Goal: Complete application form

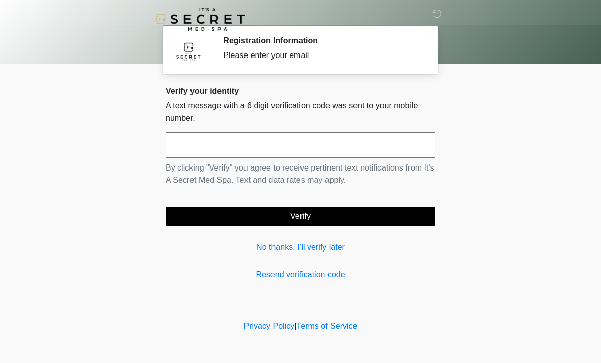
click at [202, 135] on input "text" at bounding box center [301, 144] width 270 height 25
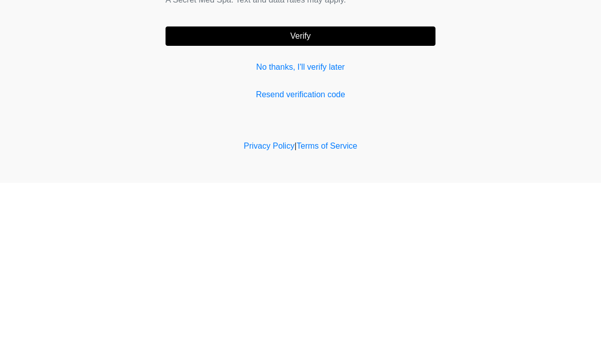
type input "******"
click at [285, 207] on button "Verify" at bounding box center [301, 216] width 270 height 19
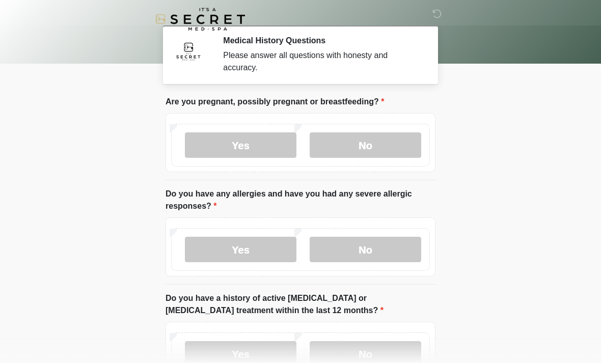
click at [382, 148] on label "No" at bounding box center [366, 144] width 112 height 25
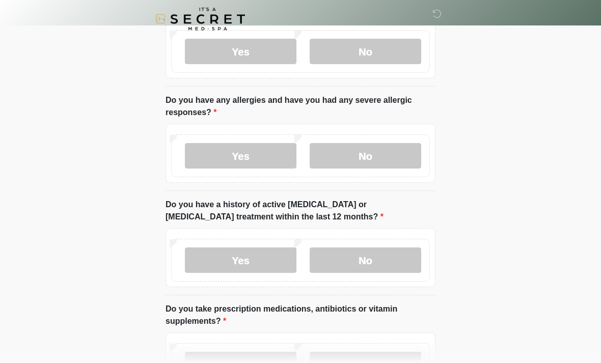
scroll to position [94, 0]
click at [349, 143] on label "No" at bounding box center [366, 155] width 112 height 25
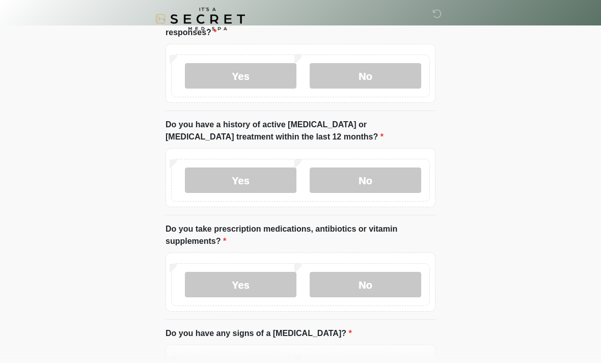
scroll to position [173, 0]
click at [340, 181] on label "No" at bounding box center [366, 180] width 112 height 25
click at [274, 290] on label "Yes" at bounding box center [241, 285] width 112 height 25
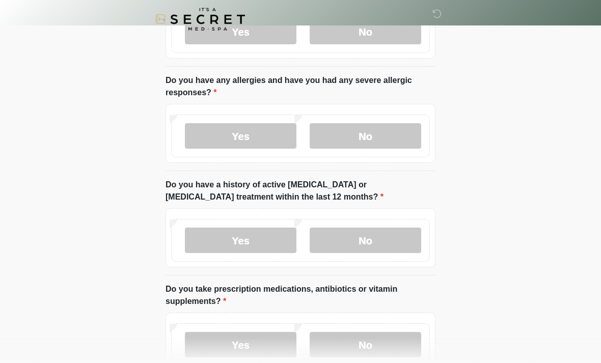
scroll to position [112, 0]
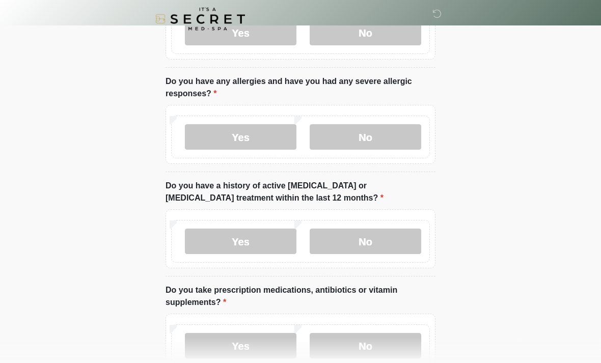
click at [267, 144] on label "Yes" at bounding box center [241, 137] width 112 height 25
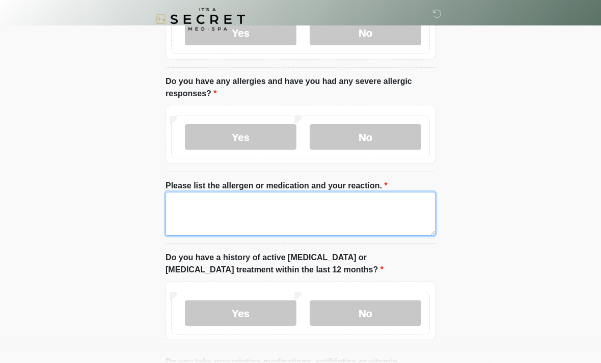
click at [308, 221] on textarea "Please list the allergen or medication and your reaction." at bounding box center [301, 214] width 270 height 44
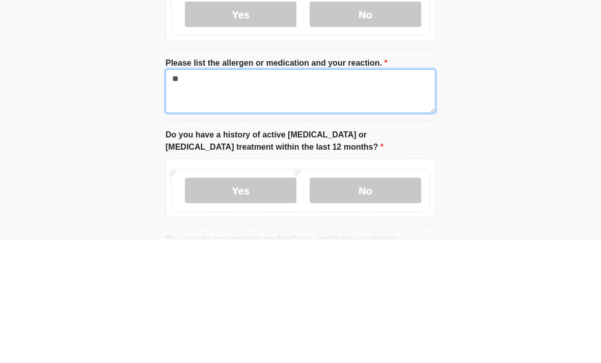
type textarea "*"
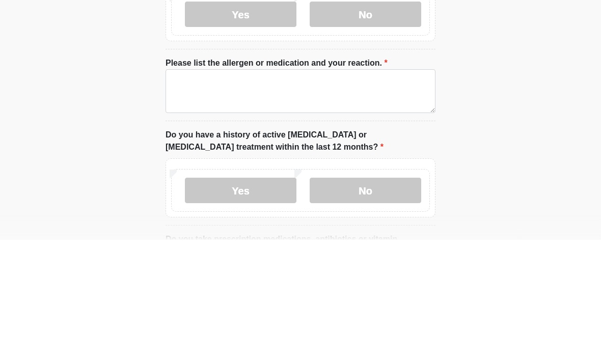
click at [385, 125] on label "No" at bounding box center [366, 137] width 112 height 25
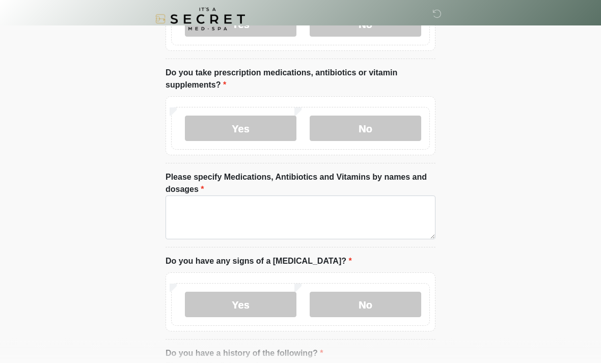
scroll to position [330, 0]
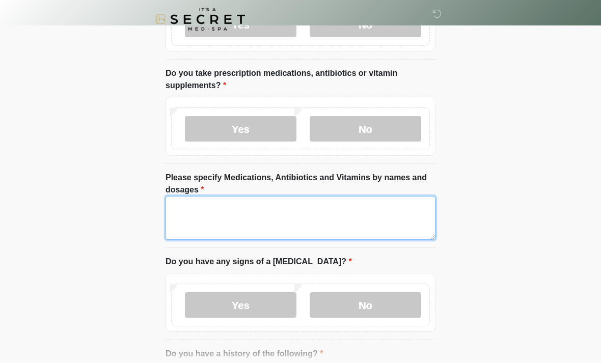
click at [207, 215] on textarea "Please specify Medications, Antibiotics and Vitamins by names and dosages" at bounding box center [301, 218] width 270 height 44
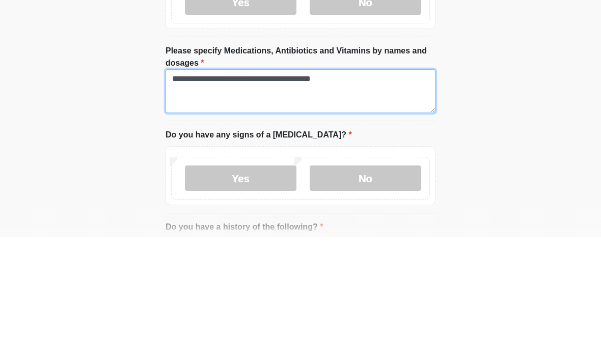
click at [213, 196] on textarea "**********" at bounding box center [301, 218] width 270 height 44
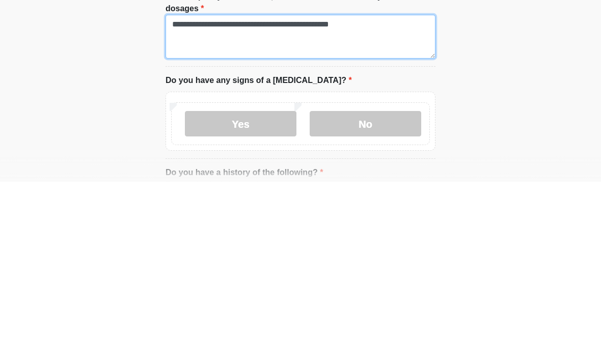
type textarea "**********"
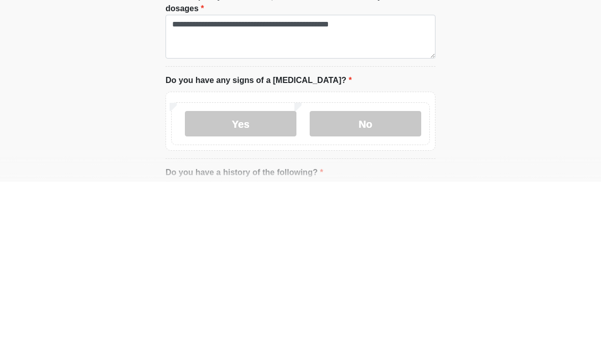
click at [342, 292] on label "No" at bounding box center [366, 304] width 112 height 25
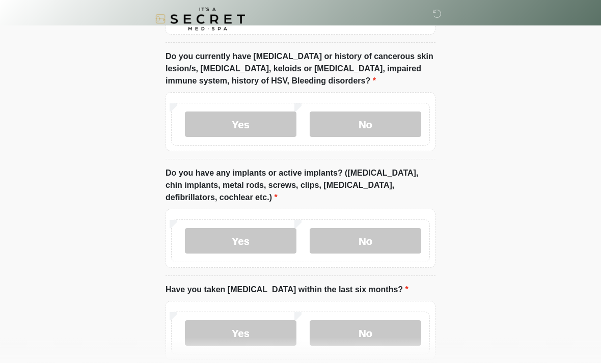
scroll to position [880, 0]
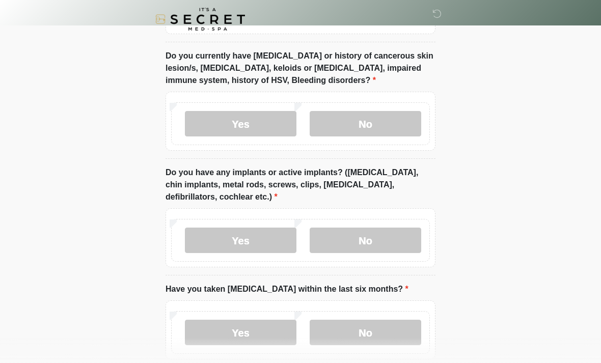
click at [367, 127] on label "No" at bounding box center [366, 123] width 112 height 25
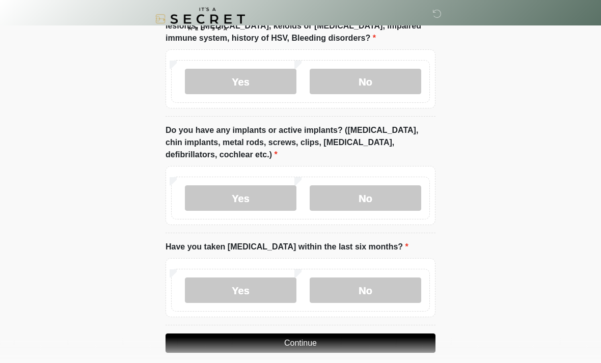
scroll to position [925, 0]
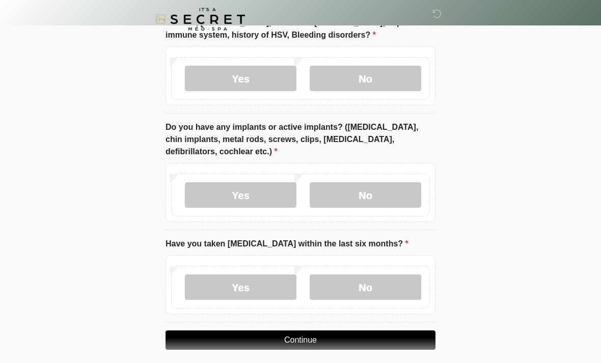
click at [341, 202] on label "No" at bounding box center [366, 194] width 112 height 25
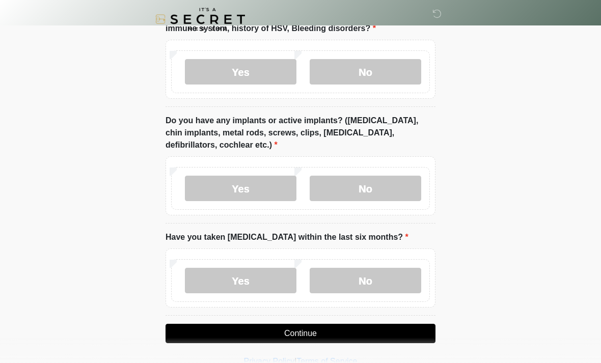
click at [373, 276] on label "No" at bounding box center [366, 280] width 112 height 25
click at [288, 330] on button "Continue" at bounding box center [301, 333] width 270 height 19
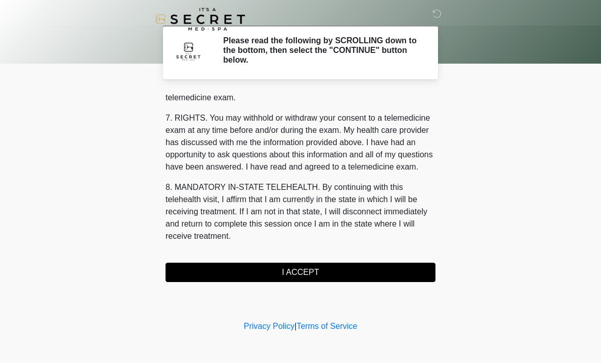
scroll to position [432, 0]
click at [233, 277] on button "I ACCEPT" at bounding box center [301, 272] width 270 height 19
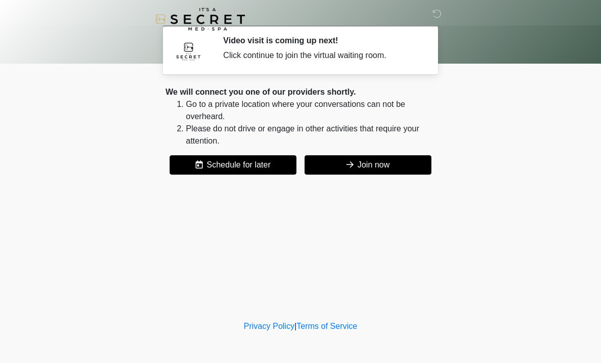
click at [362, 161] on button "Join now" at bounding box center [368, 164] width 127 height 19
